Goal: Communication & Community: Share content

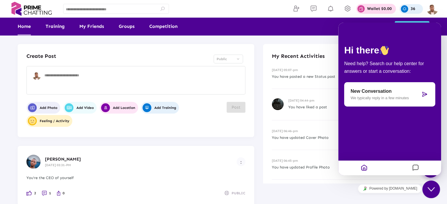
click at [118, 73] on textarea at bounding box center [143, 82] width 198 height 18
click at [435, 11] on img at bounding box center [432, 9] width 12 height 12
click at [433, 189] on icon "Chat widget" at bounding box center [430, 189] width 7 height 4
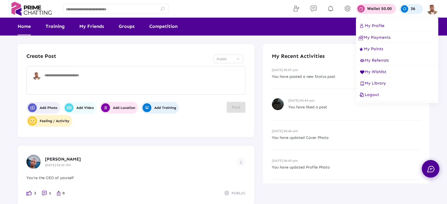
click at [377, 22] on button "My Profile" at bounding box center [397, 26] width 82 height 12
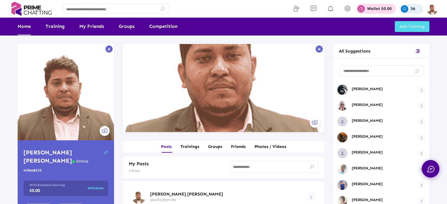
click at [23, 27] on link "Home" at bounding box center [24, 27] width 13 height 18
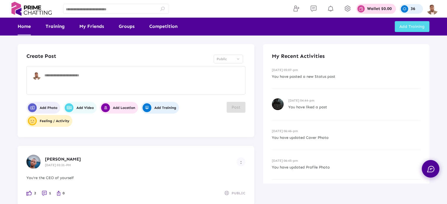
click at [96, 82] on textarea at bounding box center [143, 82] width 198 height 18
type textarea "*"
click at [95, 81] on textarea "*" at bounding box center [143, 82] width 198 height 18
click at [142, 76] on textarea at bounding box center [143, 82] width 198 height 18
type textarea "*"
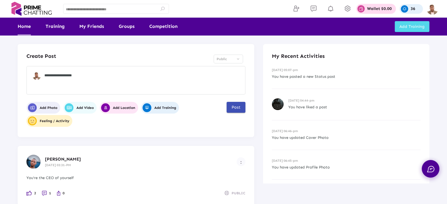
type textarea "**********"
click at [233, 111] on button "Post" at bounding box center [236, 107] width 19 height 11
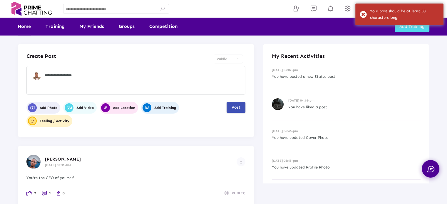
click at [234, 108] on span "Post" at bounding box center [235, 107] width 9 height 5
click at [49, 106] on span "Add Photo" at bounding box center [42, 107] width 29 height 9
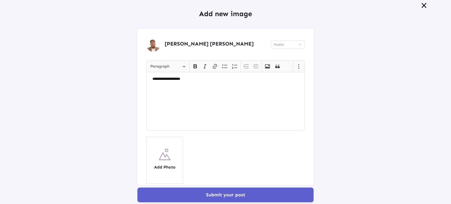
scroll to position [25, 0]
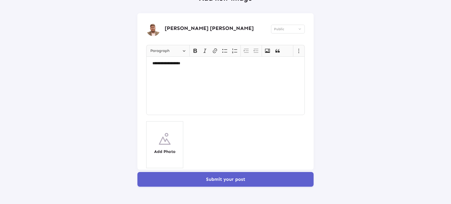
click at [274, 175] on button "Submit your post" at bounding box center [225, 179] width 176 height 15
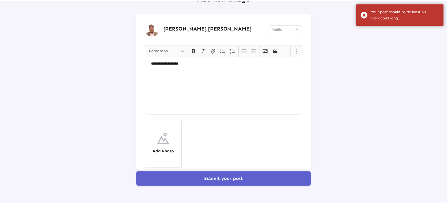
scroll to position [0, 0]
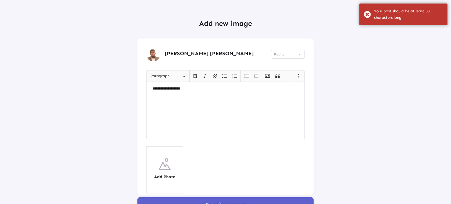
click at [379, 69] on div "**********" at bounding box center [225, 115] width 437 height 194
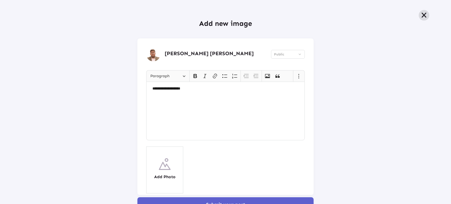
click at [421, 14] on icon at bounding box center [424, 15] width 7 height 6
